Goal: Task Accomplishment & Management: Complete application form

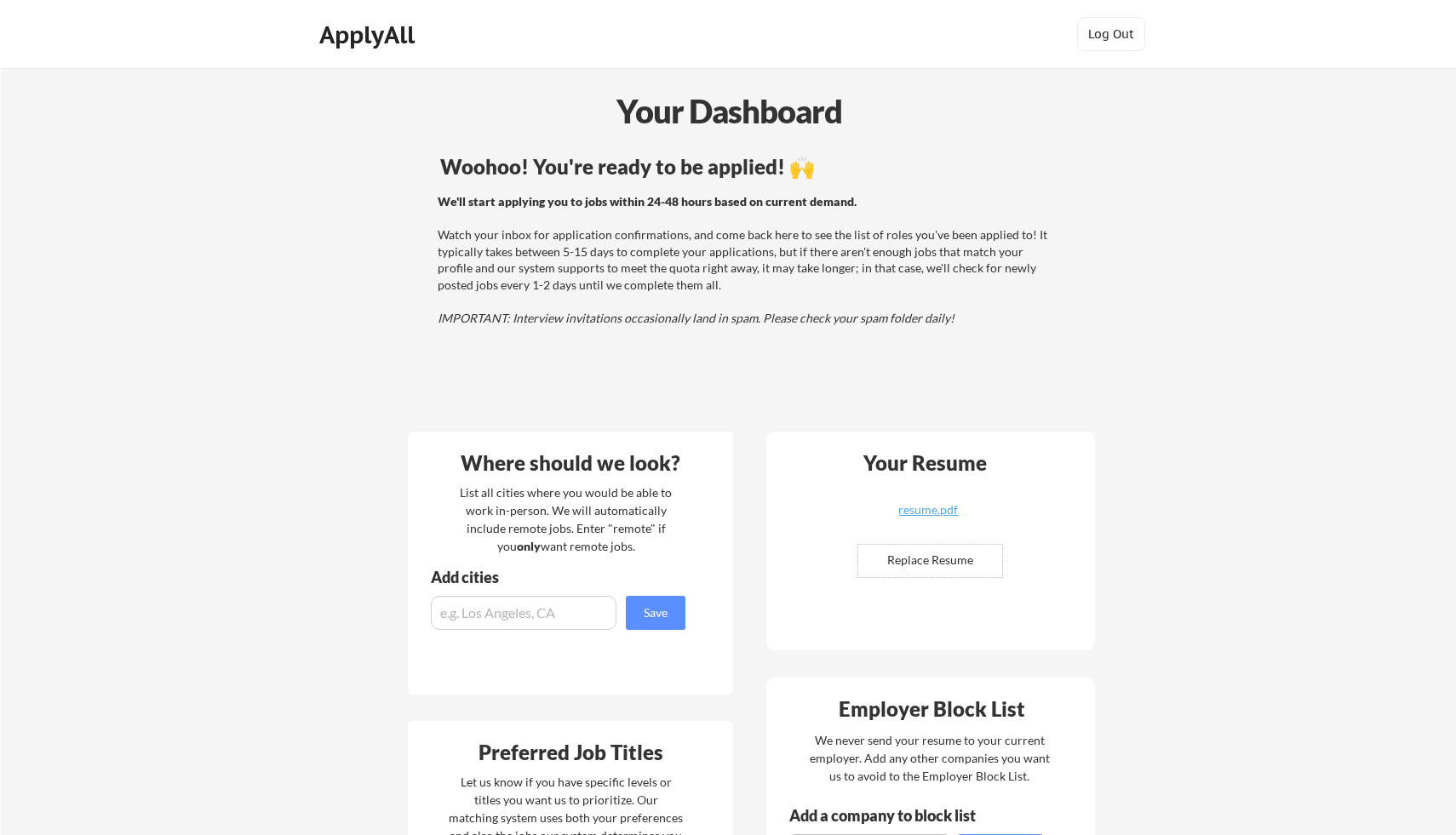
scroll to position [217, 0]
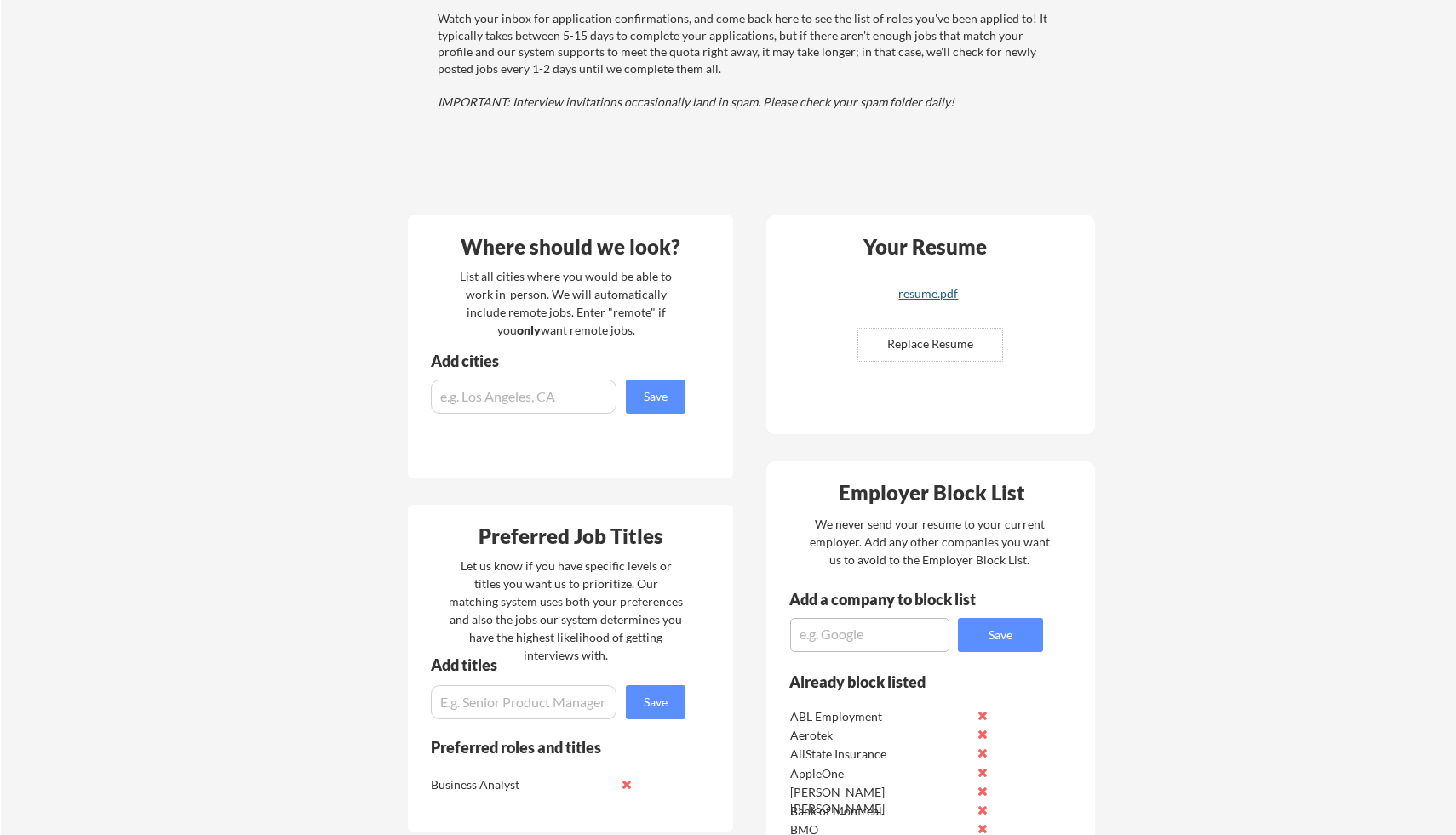
click at [943, 291] on div "resume.pdf" at bounding box center [928, 294] width 203 height 12
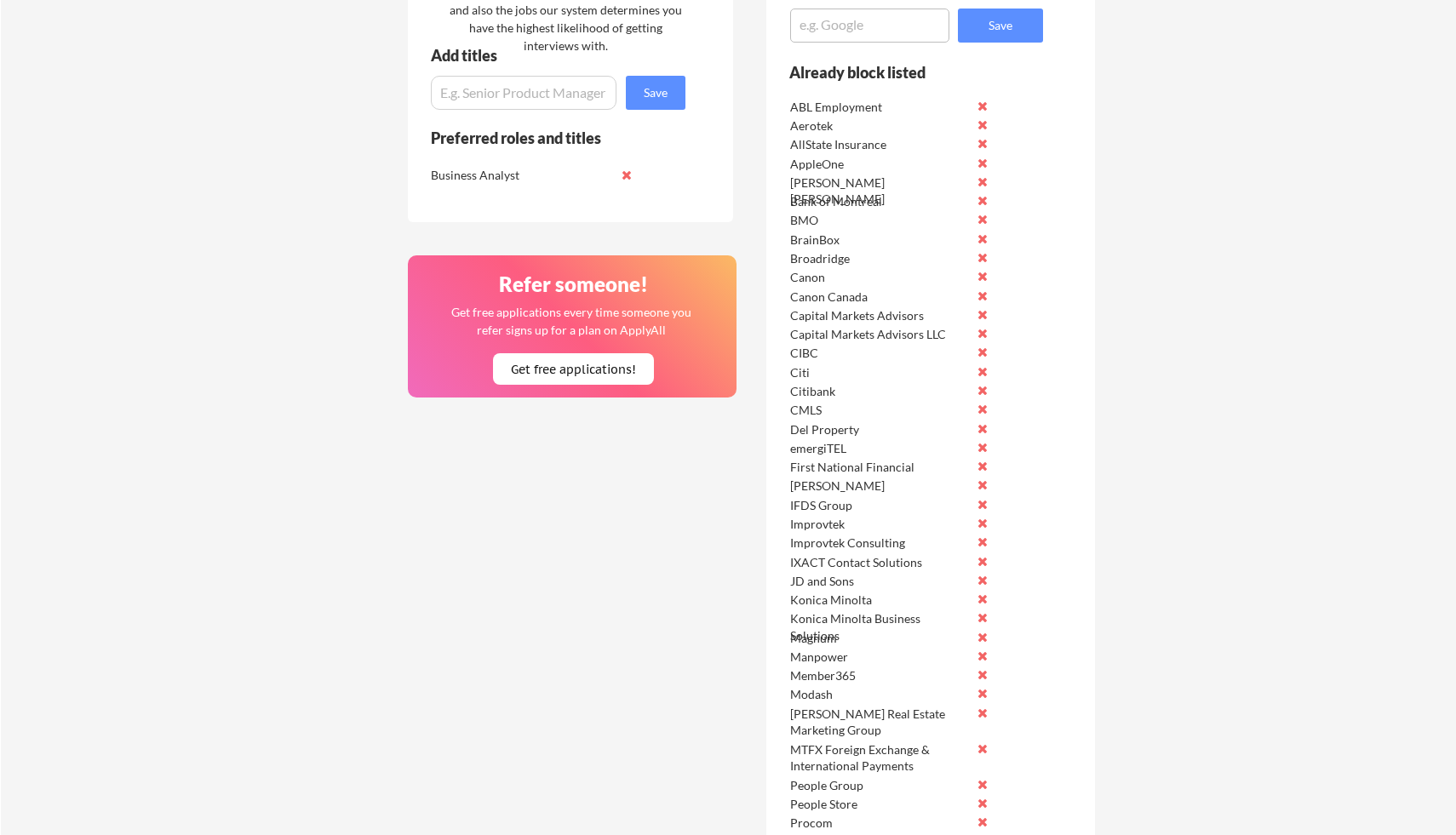
scroll to position [223, 0]
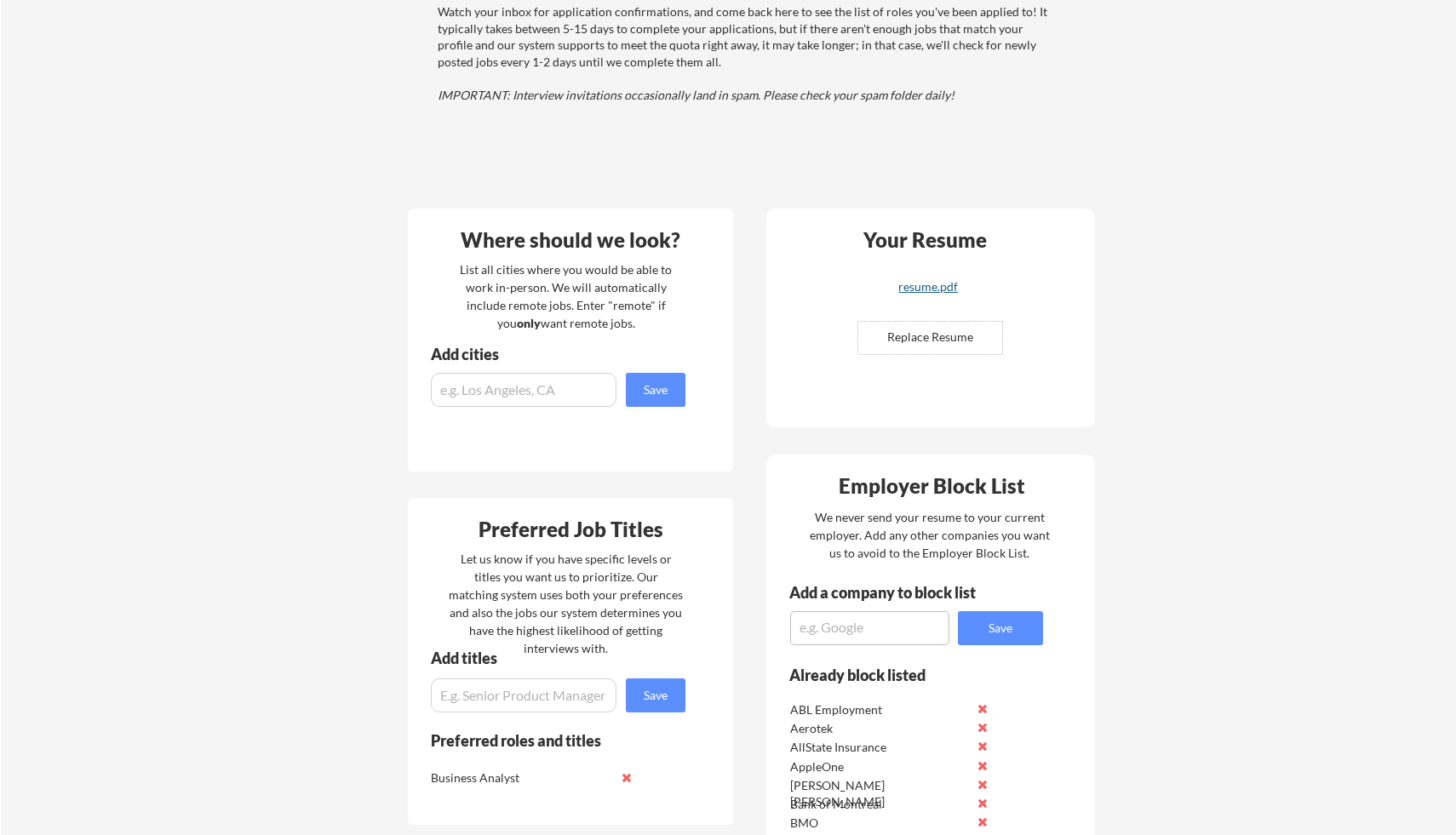
click at [927, 286] on div "resume.pdf" at bounding box center [928, 287] width 203 height 12
click at [926, 285] on div "resume.pdf" at bounding box center [928, 287] width 203 height 12
click at [923, 342] on input "file" at bounding box center [929, 337] width 144 height 33
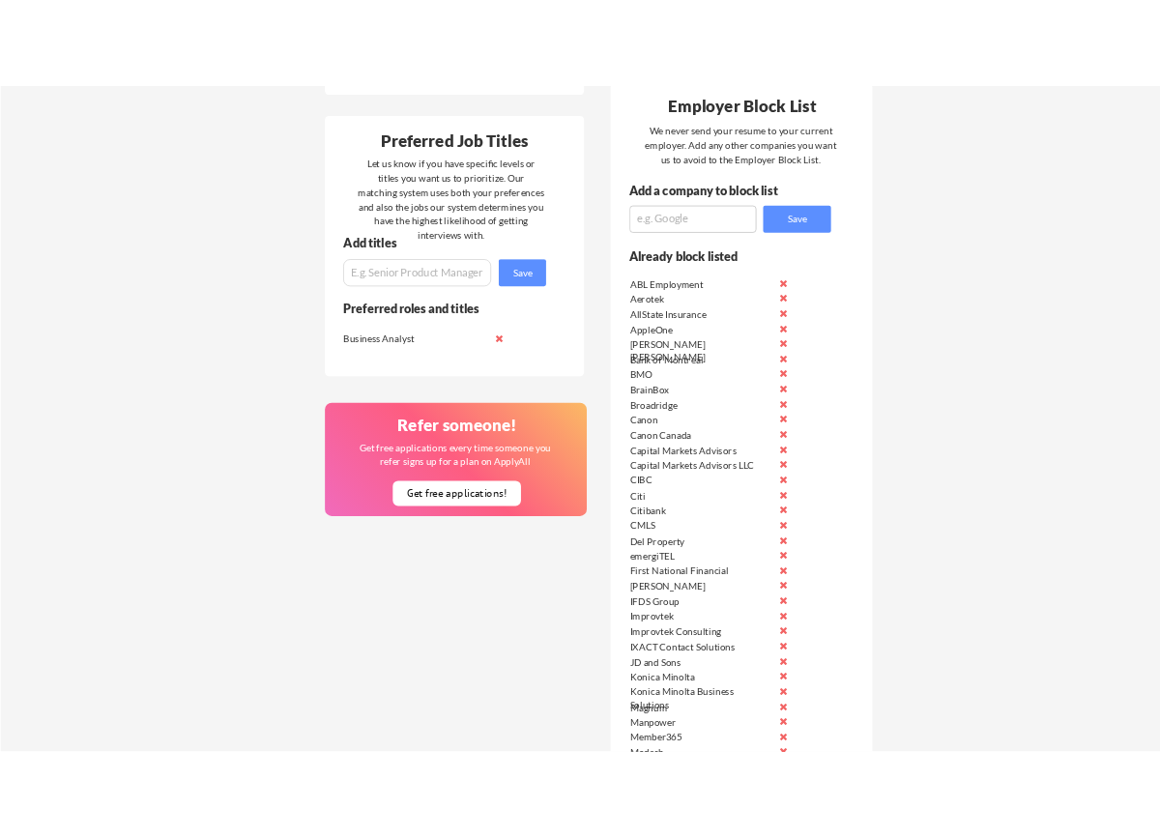
scroll to position [614, 0]
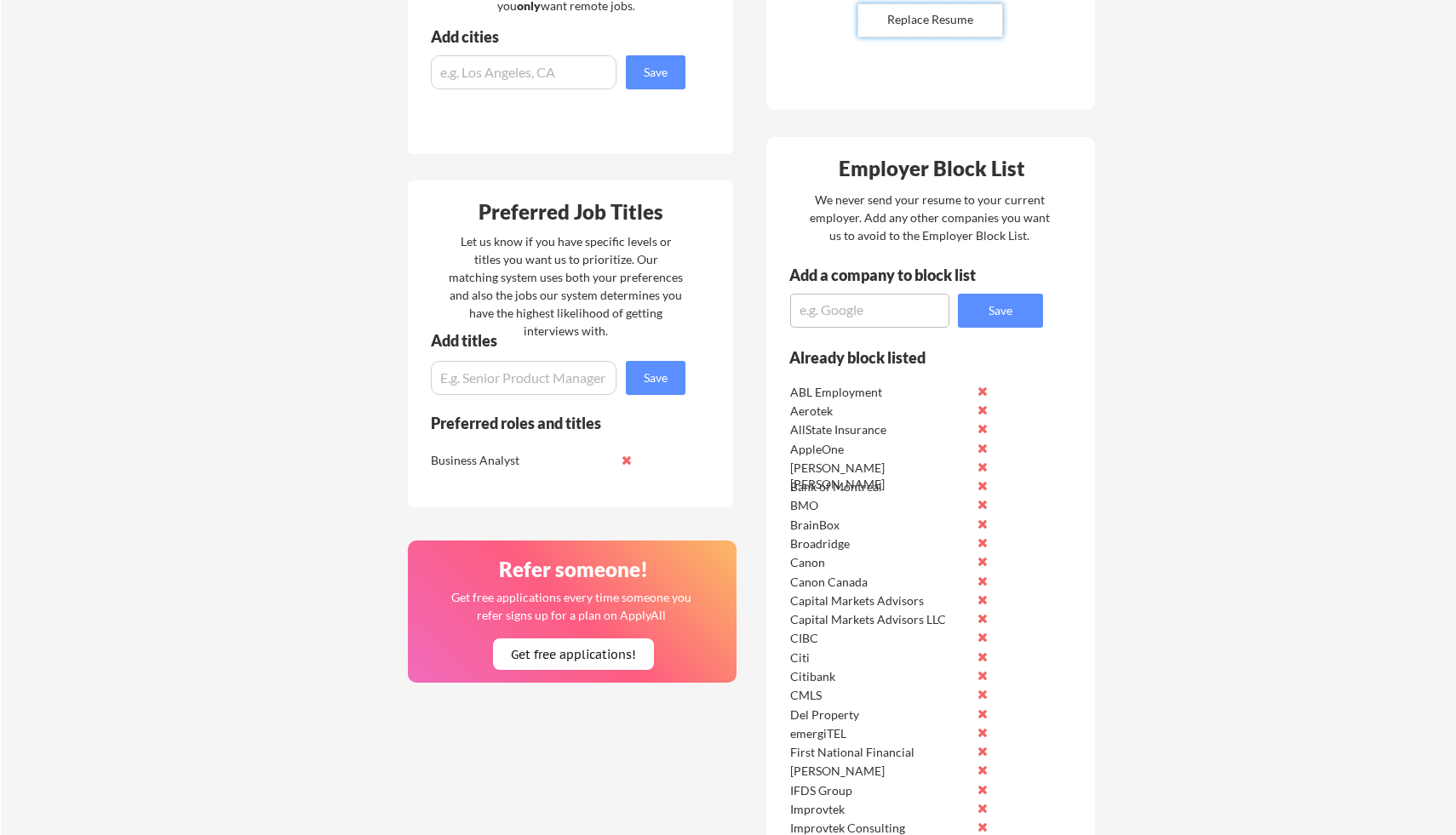
click at [515, 381] on input "input" at bounding box center [523, 378] width 186 height 34
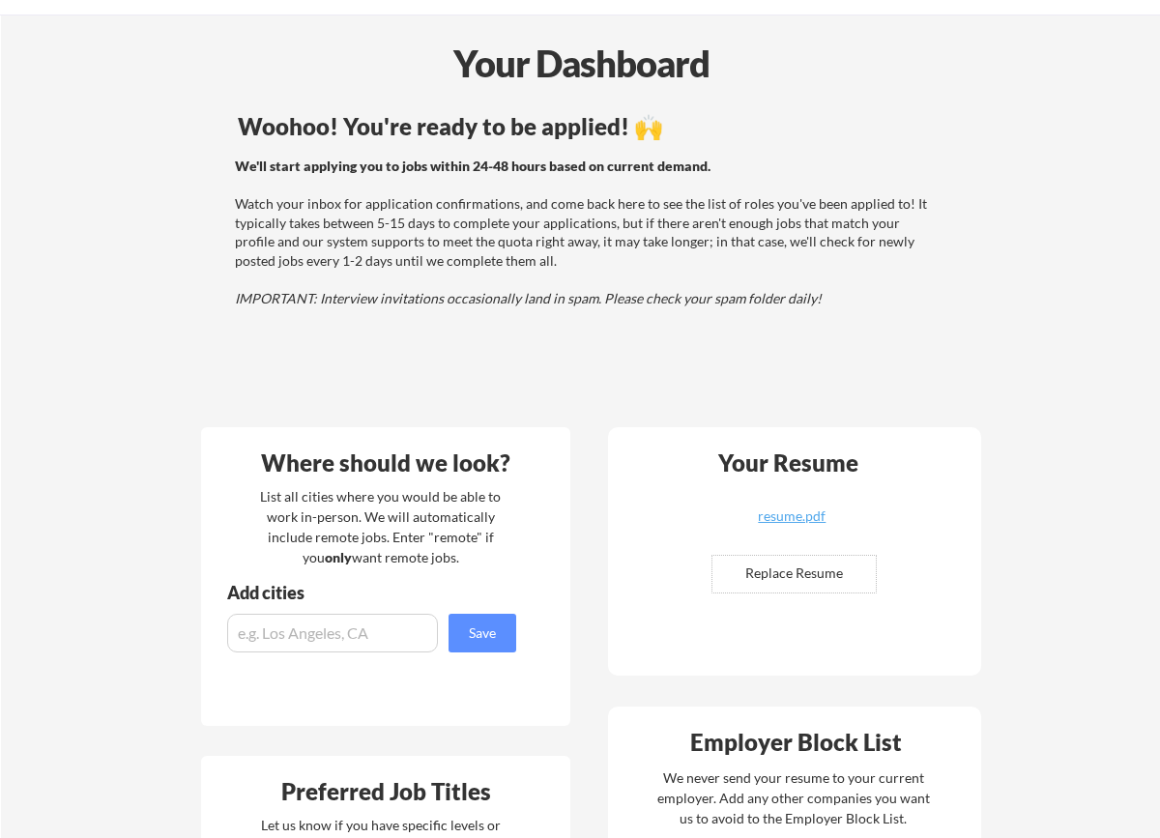
scroll to position [0, 0]
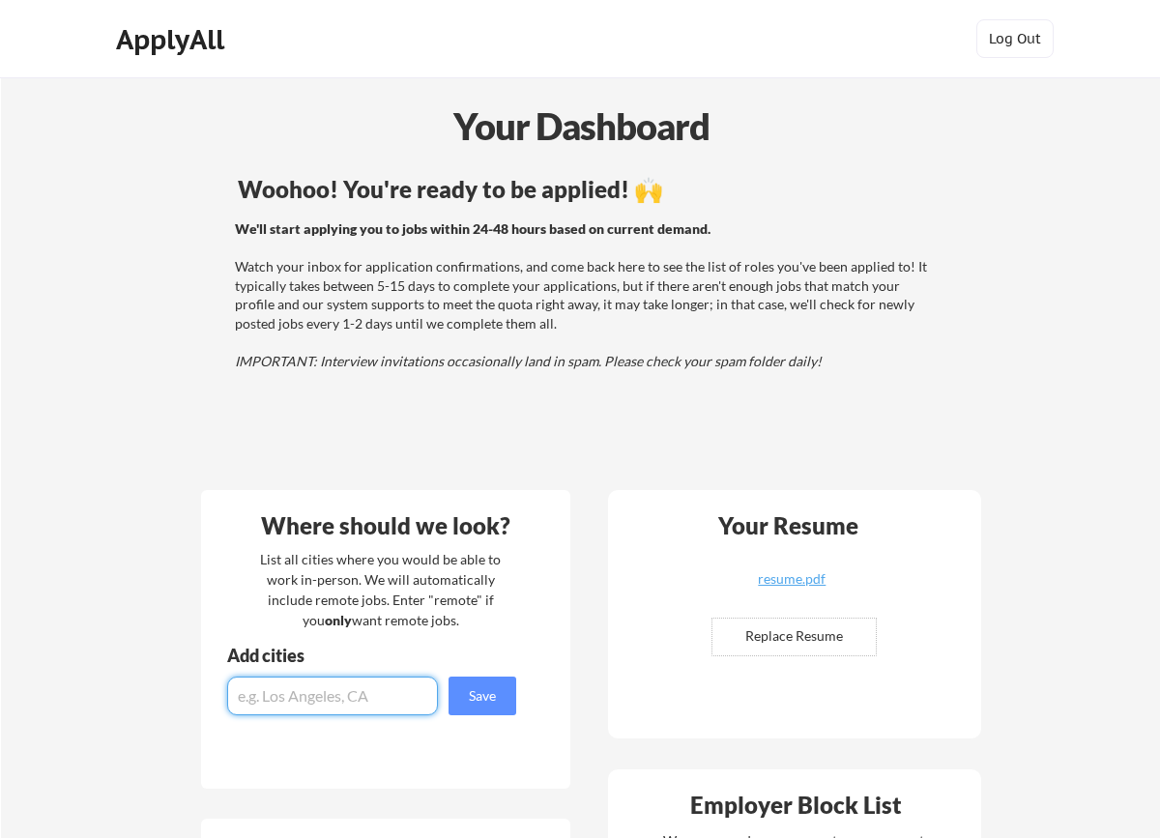
click at [315, 691] on input "input" at bounding box center [332, 696] width 211 height 39
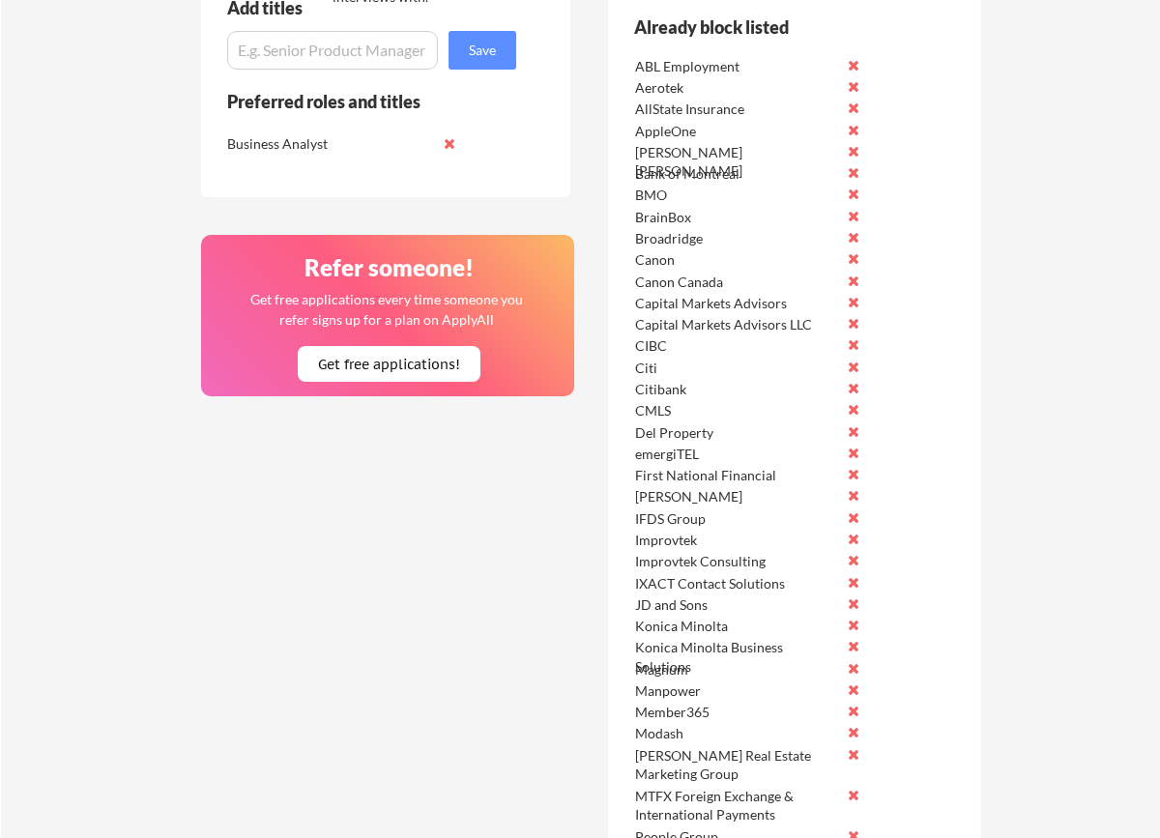
scroll to position [586, 0]
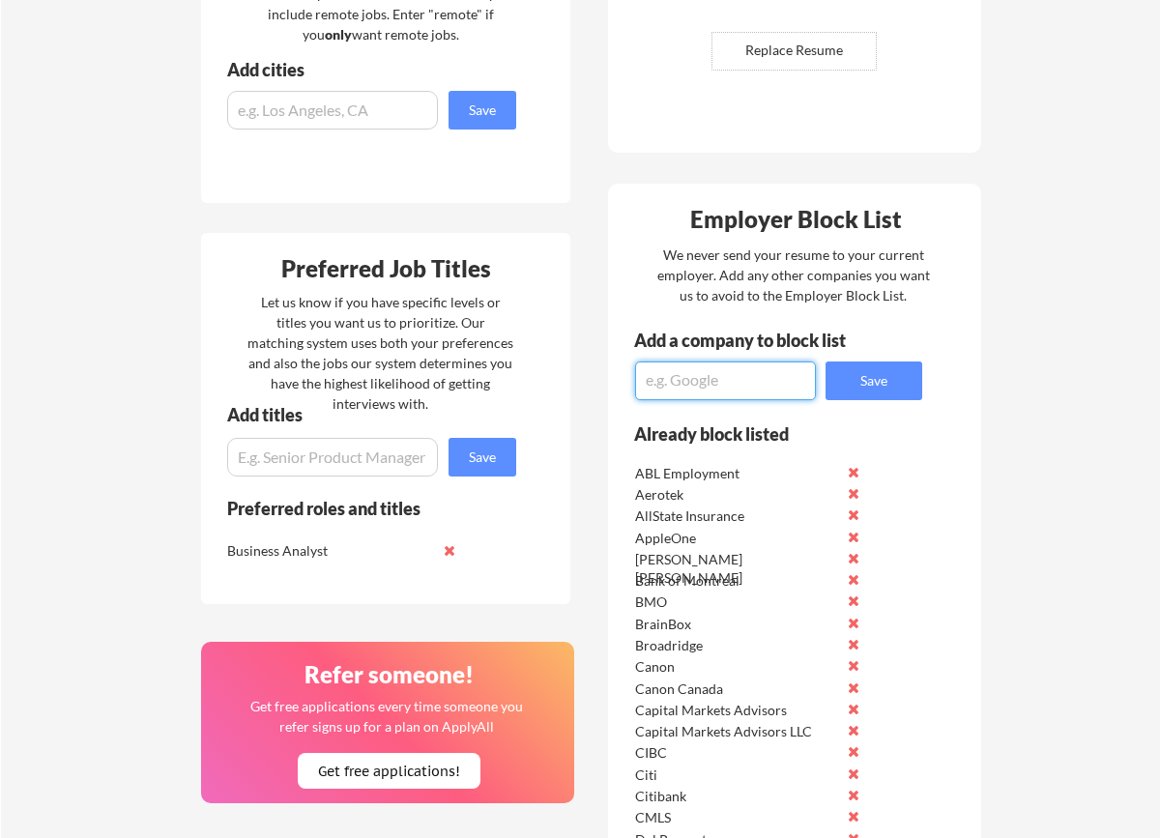
click at [694, 376] on textarea at bounding box center [725, 381] width 181 height 39
type textarea "monex"
click at [892, 375] on button "Save" at bounding box center [874, 381] width 97 height 39
